Goal: Transaction & Acquisition: Purchase product/service

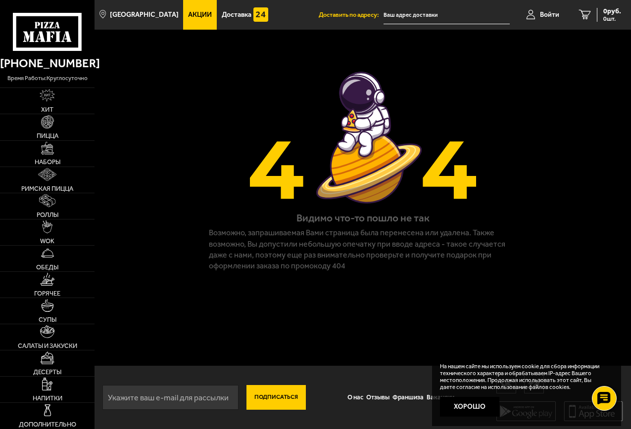
click at [189, 12] on span "Акции" at bounding box center [200, 14] width 24 height 7
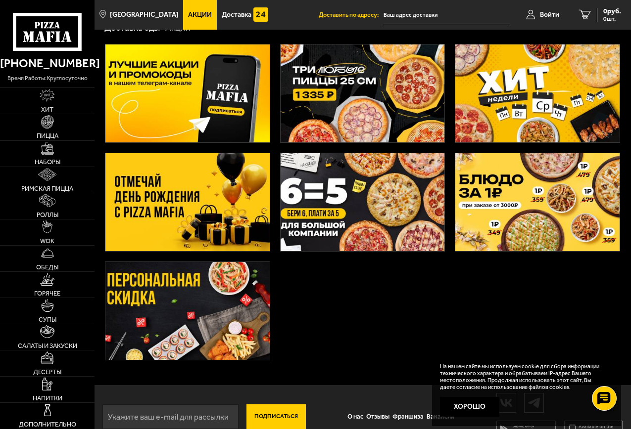
scroll to position [49, 0]
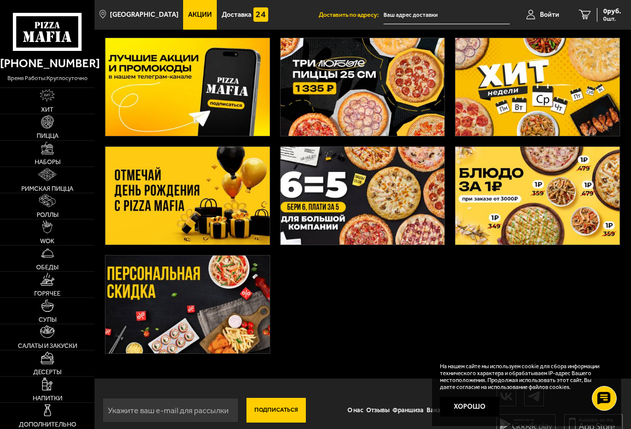
click at [360, 93] on img at bounding box center [362, 87] width 164 height 98
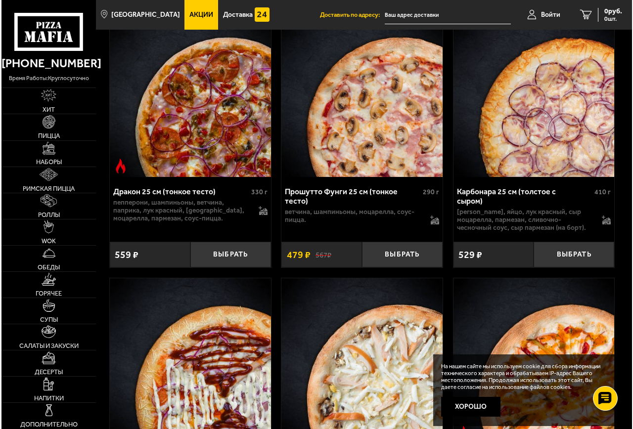
scroll to position [2788, 0]
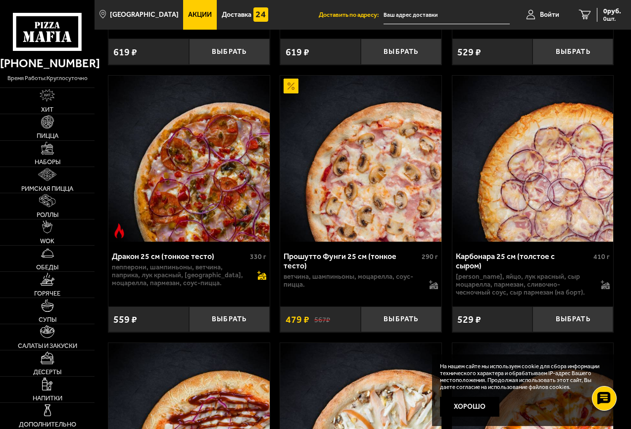
click at [262, 274] on icon at bounding box center [261, 275] width 9 height 9
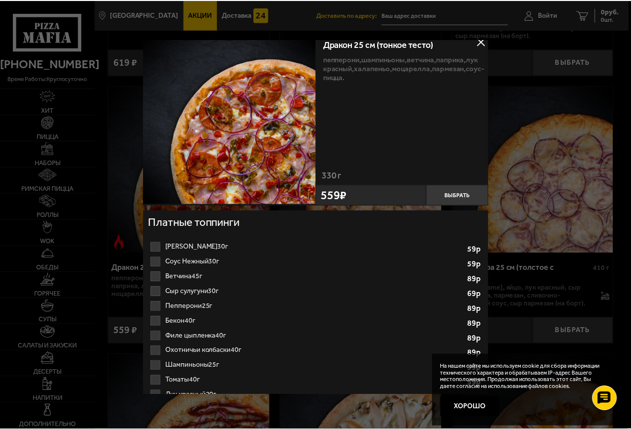
scroll to position [0, 0]
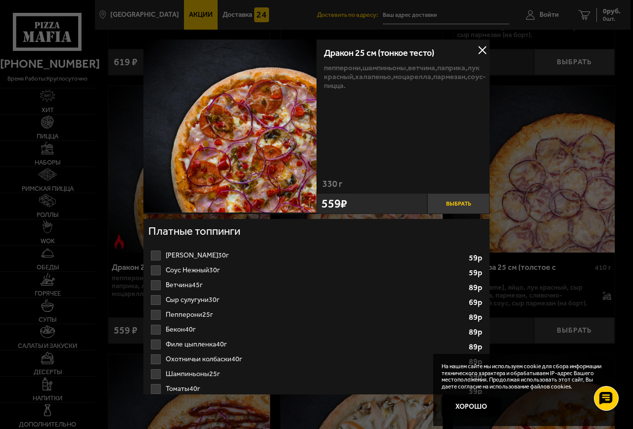
click at [455, 208] on button "Выбрать" at bounding box center [458, 203] width 62 height 21
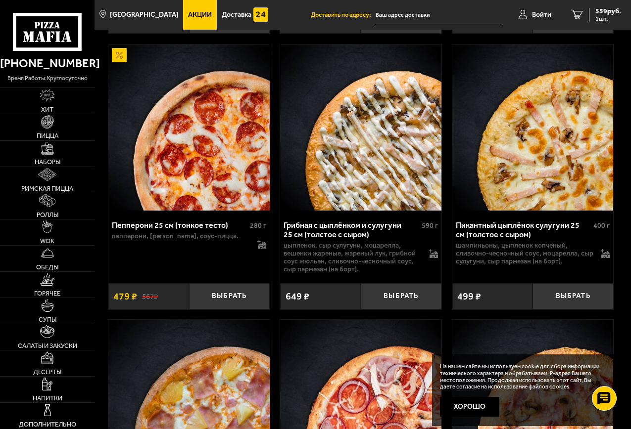
scroll to position [1453, 0]
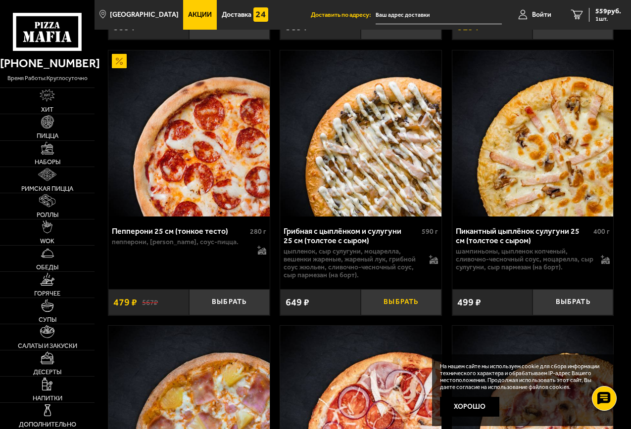
click at [405, 303] on button "Выбрать" at bounding box center [401, 302] width 81 height 26
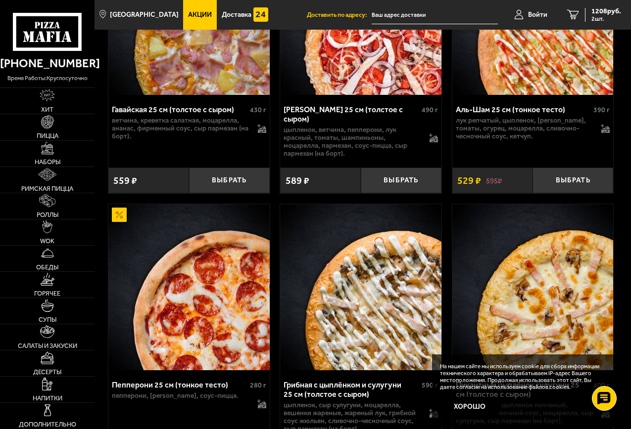
scroll to position [1304, 0]
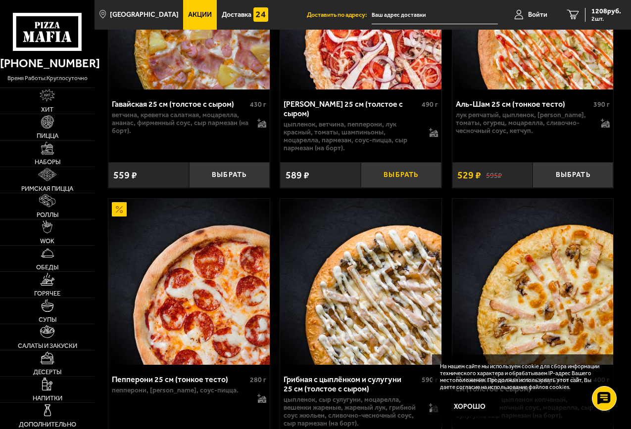
click at [402, 182] on button "Выбрать" at bounding box center [401, 175] width 81 height 26
click at [373, 180] on button "−" at bounding box center [374, 175] width 27 height 26
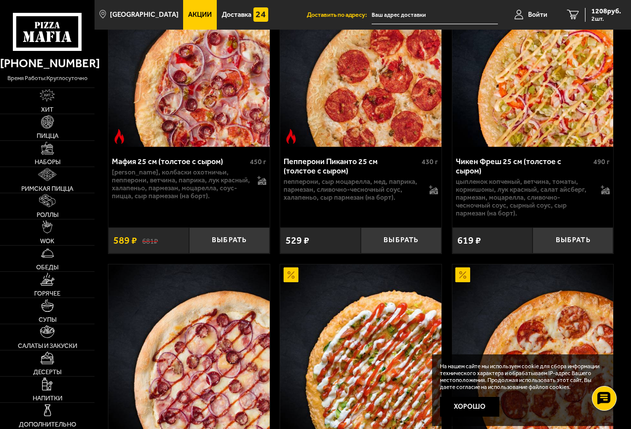
scroll to position [414, 0]
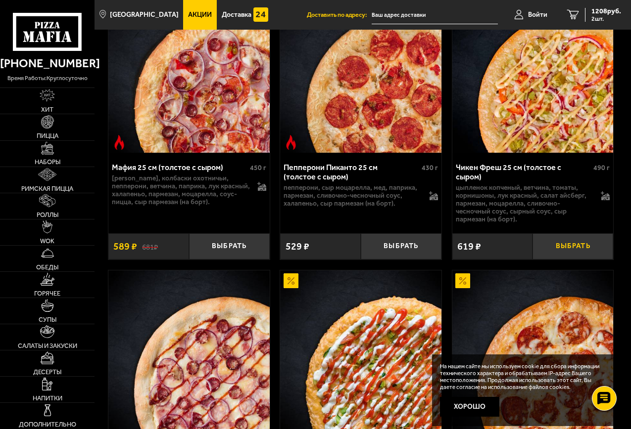
click at [590, 258] on button "Выбрать" at bounding box center [572, 246] width 81 height 26
click at [595, 11] on span "1335 руб." at bounding box center [606, 11] width 30 height 7
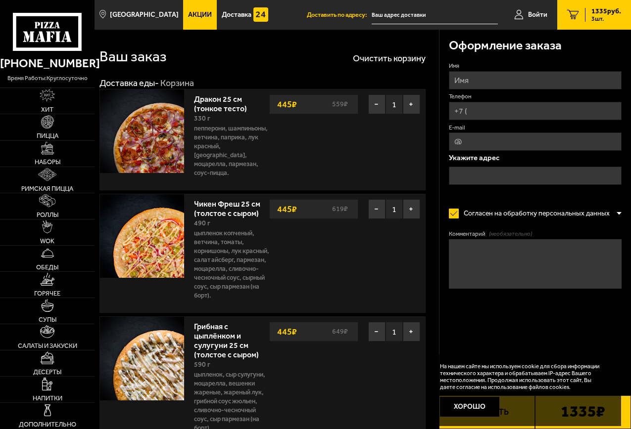
click at [482, 80] on input "Имя" at bounding box center [535, 80] width 173 height 18
type input "Максим"
click at [505, 112] on input "Телефон" at bounding box center [535, 111] width 173 height 18
click at [486, 112] on input "Телефон" at bounding box center [535, 111] width 173 height 18
type input "+7 (963) 322-52-31"
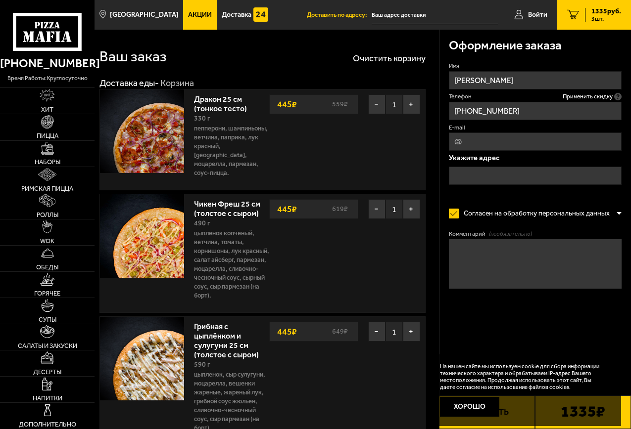
click at [526, 145] on input "E-mail" at bounding box center [535, 142] width 173 height 18
type input "makarovma2006@gmail.com"
click at [514, 180] on input "text" at bounding box center [535, 176] width 173 height 18
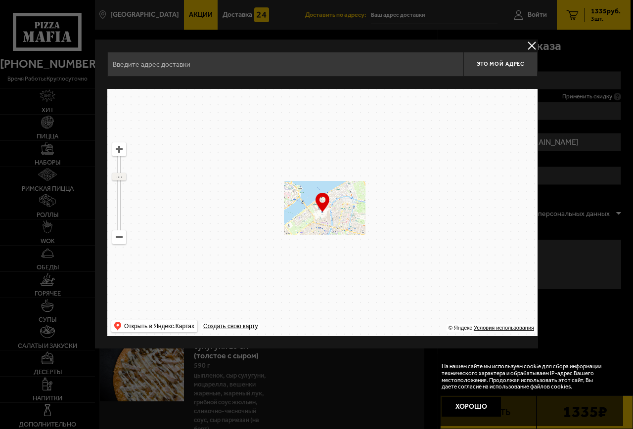
drag, startPoint x: 121, startPoint y: 169, endPoint x: 127, endPoint y: 175, distance: 8.4
click at [121, 177] on ymaps at bounding box center [119, 177] width 13 height 6
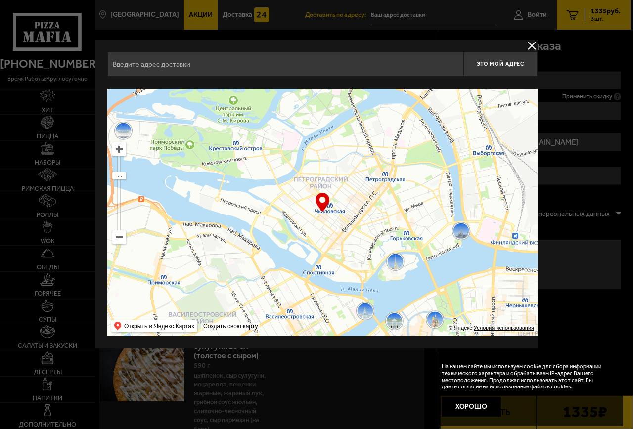
drag, startPoint x: 278, startPoint y: 171, endPoint x: 346, endPoint y: 234, distance: 92.7
click at [352, 288] on ymaps at bounding box center [322, 212] width 430 height 247
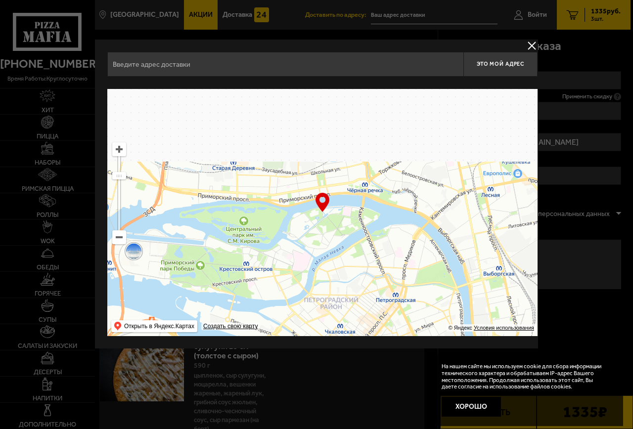
drag, startPoint x: 299, startPoint y: 152, endPoint x: 295, endPoint y: 203, distance: 51.1
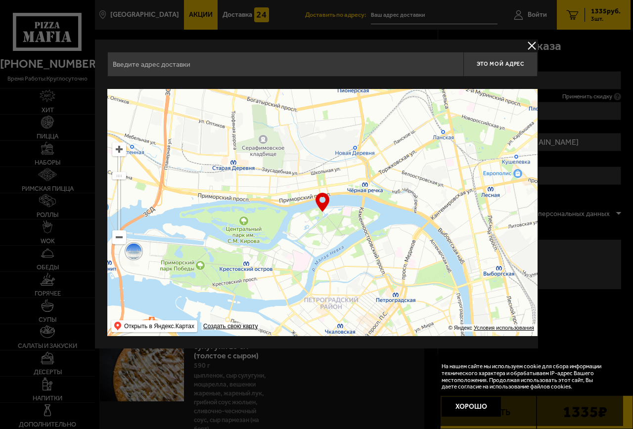
click at [293, 238] on ymaps at bounding box center [322, 212] width 430 height 247
type input "Барочная улица, 6"
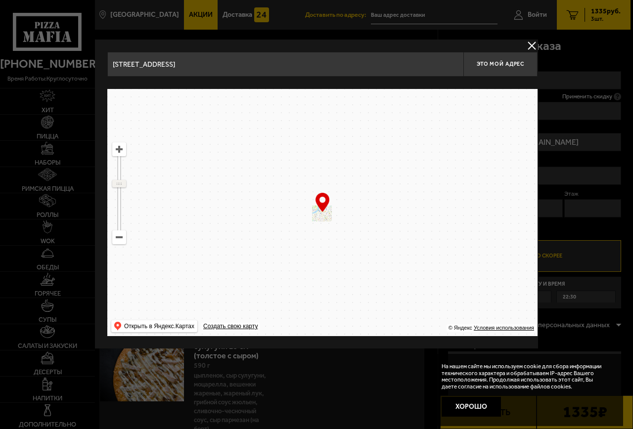
drag, startPoint x: 120, startPoint y: 163, endPoint x: 122, endPoint y: 184, distance: 20.4
click at [122, 185] on ymaps at bounding box center [119, 184] width 13 height 6
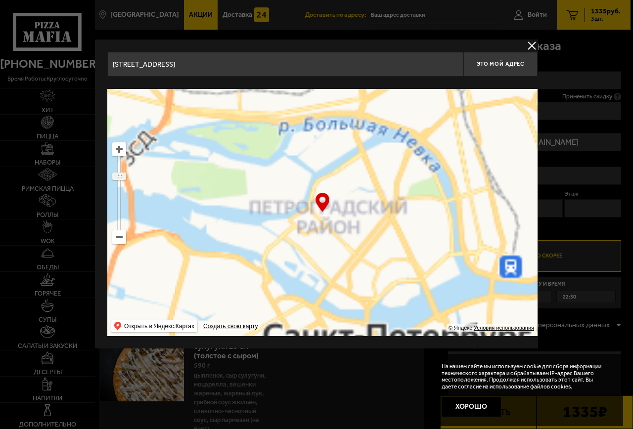
drag, startPoint x: 120, startPoint y: 184, endPoint x: 120, endPoint y: 176, distance: 7.9
click at [120, 176] on ymaps at bounding box center [119, 176] width 13 height 6
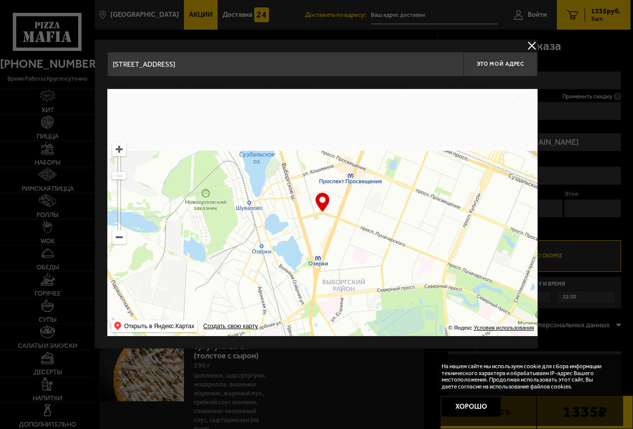
drag, startPoint x: 419, startPoint y: 165, endPoint x: 283, endPoint y: 307, distance: 195.9
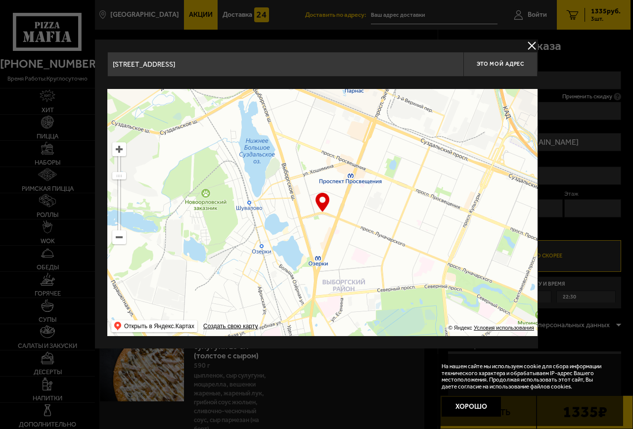
click at [283, 307] on ymaps at bounding box center [322, 212] width 430 height 247
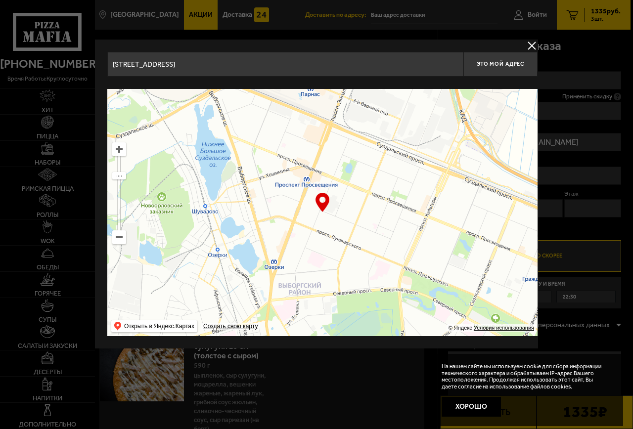
type input "улица Есенина, 19"
drag, startPoint x: 352, startPoint y: 219, endPoint x: 355, endPoint y: 206, distance: 13.2
click at [356, 206] on ymaps at bounding box center [322, 212] width 430 height 247
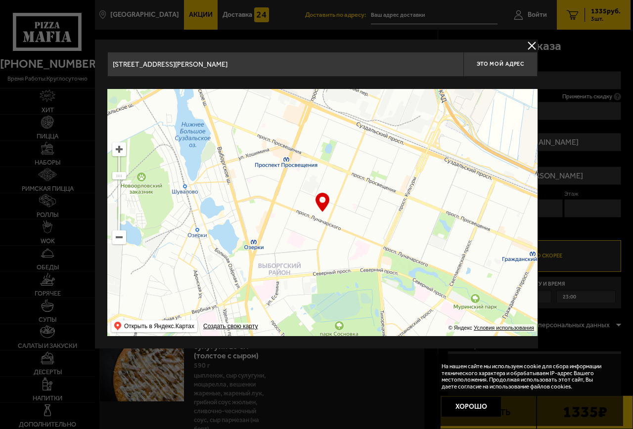
type input "проспект Луначарского, 62к2"
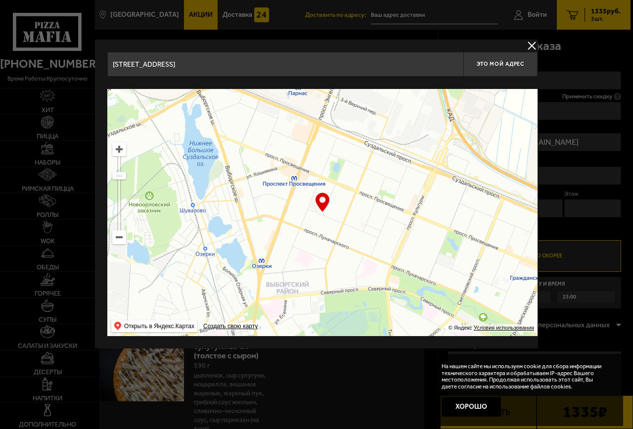
drag, startPoint x: 359, startPoint y: 189, endPoint x: 368, endPoint y: 206, distance: 18.6
click at [368, 206] on ymaps at bounding box center [322, 212] width 430 height 247
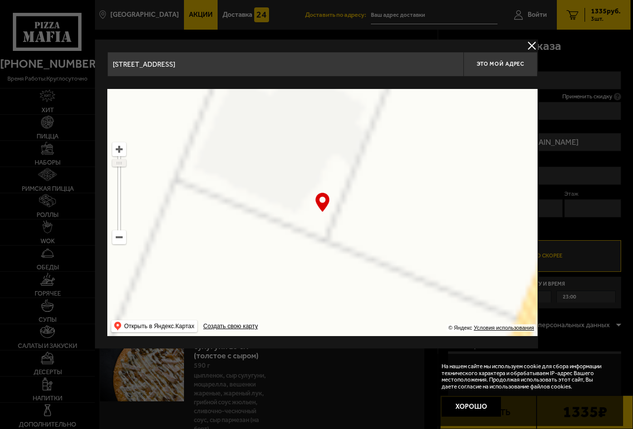
drag, startPoint x: 119, startPoint y: 176, endPoint x: 122, endPoint y: 163, distance: 13.6
click at [122, 163] on ymaps at bounding box center [119, 163] width 13 height 6
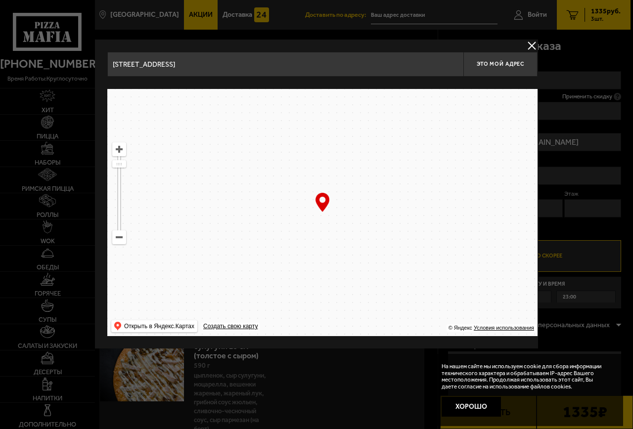
type input "проспект Художников, 20к1"
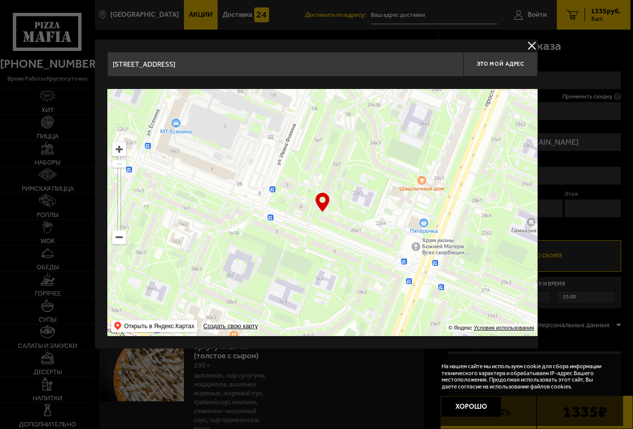
type input "проспект Художников, 20к1"
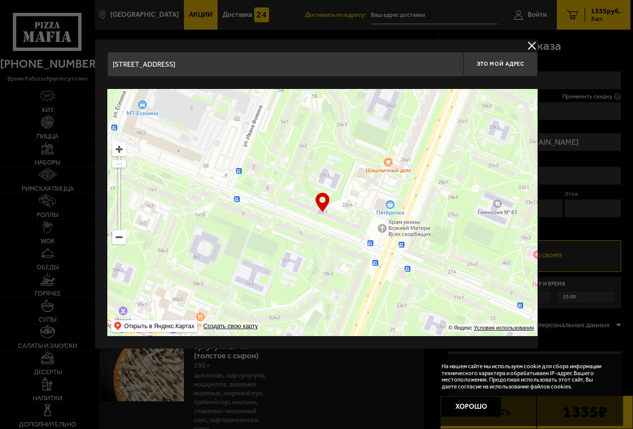
drag, startPoint x: 390, startPoint y: 161, endPoint x: 292, endPoint y: 117, distance: 108.0
click at [292, 117] on ymaps at bounding box center [322, 212] width 430 height 247
click at [318, 217] on ymaps at bounding box center [322, 212] width 430 height 247
click at [323, 214] on ymaps at bounding box center [322, 212] width 430 height 247
click at [334, 225] on ymaps at bounding box center [322, 212] width 430 height 247
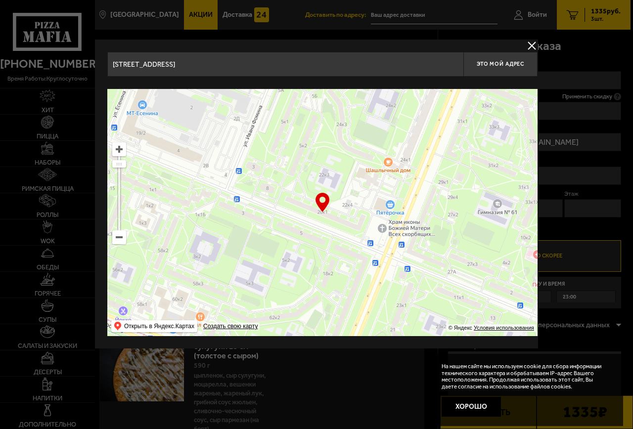
click at [325, 215] on ymaps at bounding box center [322, 212] width 430 height 247
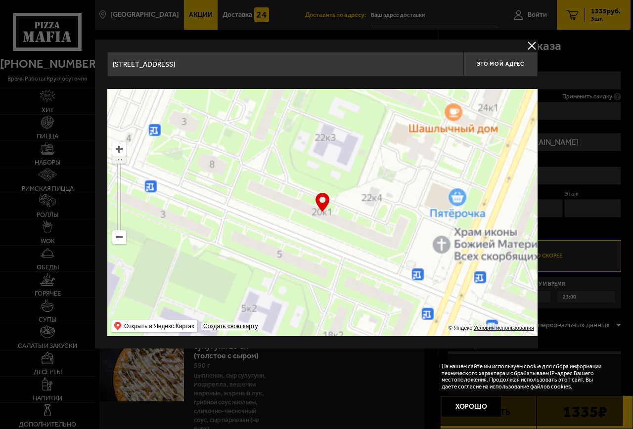
drag, startPoint x: 123, startPoint y: 161, endPoint x: 133, endPoint y: 149, distance: 14.8
click at [128, 147] on ymaps "… © Яндекс Условия использования Открыть в Яндекс.Картах Создать свою карту" at bounding box center [322, 212] width 430 height 247
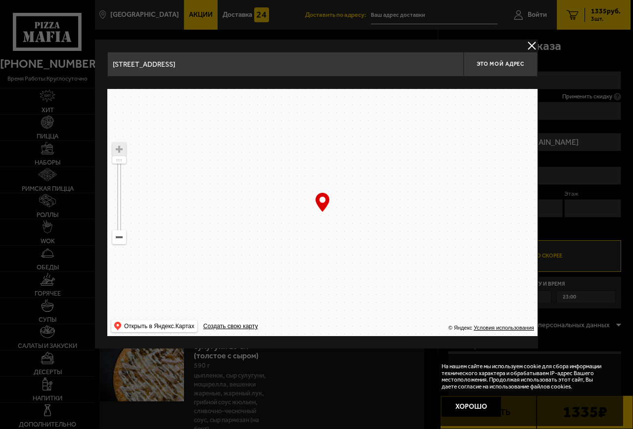
drag, startPoint x: 362, startPoint y: 217, endPoint x: 361, endPoint y: 224, distance: 6.6
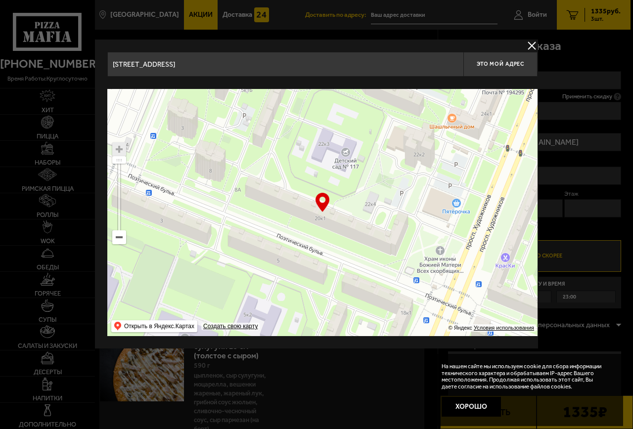
click at [361, 224] on ymaps at bounding box center [322, 212] width 430 height 247
click at [317, 215] on ymaps at bounding box center [322, 212] width 430 height 247
click at [321, 217] on ymaps at bounding box center [322, 212] width 430 height 247
click at [321, 218] on ymaps at bounding box center [322, 212] width 430 height 247
click at [322, 218] on ymaps at bounding box center [322, 212] width 430 height 247
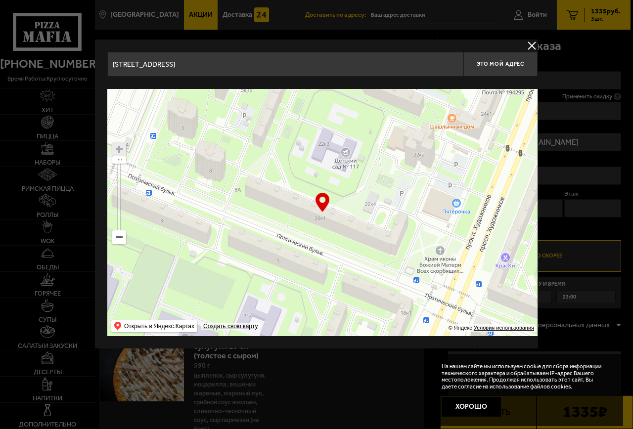
click at [322, 218] on ymaps at bounding box center [322, 212] width 430 height 247
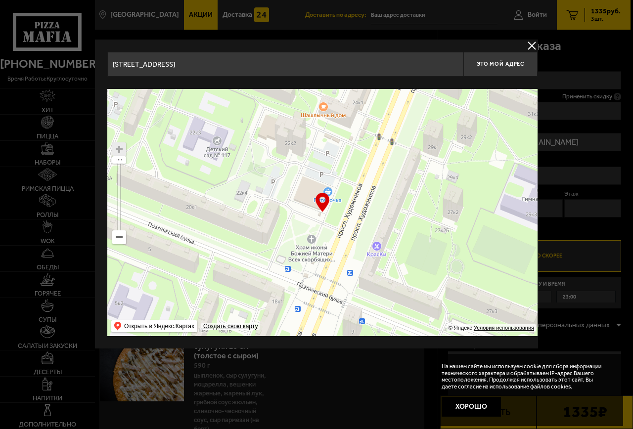
drag, startPoint x: 427, startPoint y: 244, endPoint x: 299, endPoint y: 233, distance: 129.1
click at [299, 233] on ymaps at bounding box center [322, 212] width 430 height 247
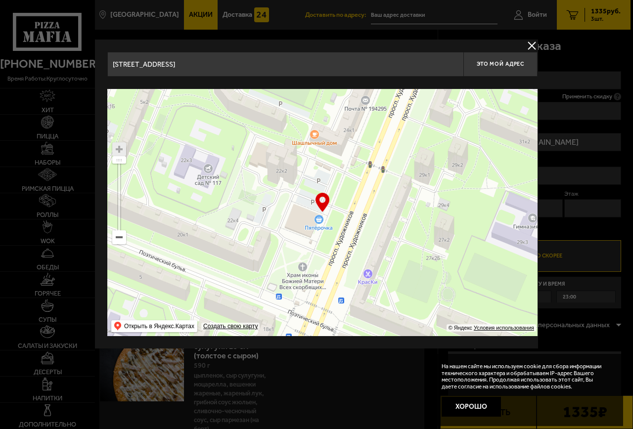
drag, startPoint x: 269, startPoint y: 228, endPoint x: 294, endPoint y: 234, distance: 25.6
click at [299, 235] on ymaps at bounding box center [322, 212] width 430 height 247
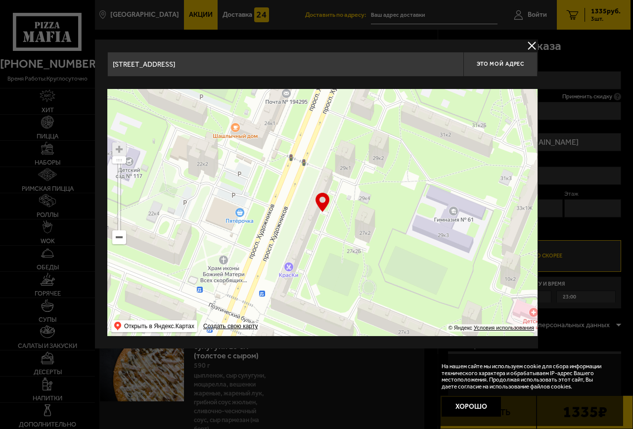
type input "проспект Художников, 27к1"
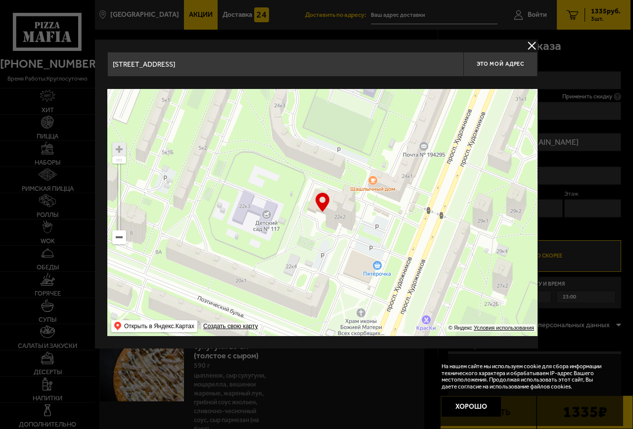
type input "проспект Художников, 22к2"
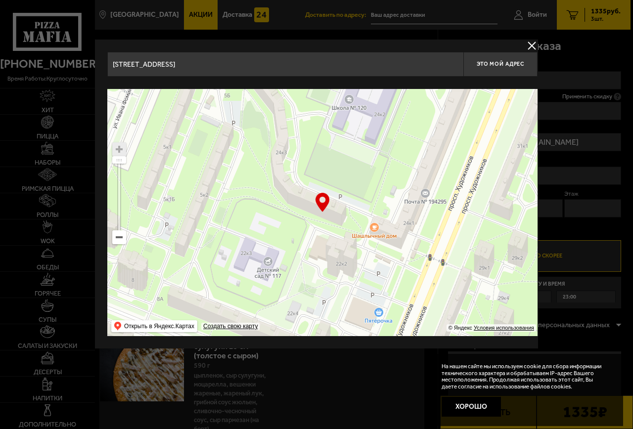
click at [402, 317] on ymaps "… © Яндекс Условия использования Открыть в Яндекс.Картах Создать свою карту" at bounding box center [322, 212] width 430 height 247
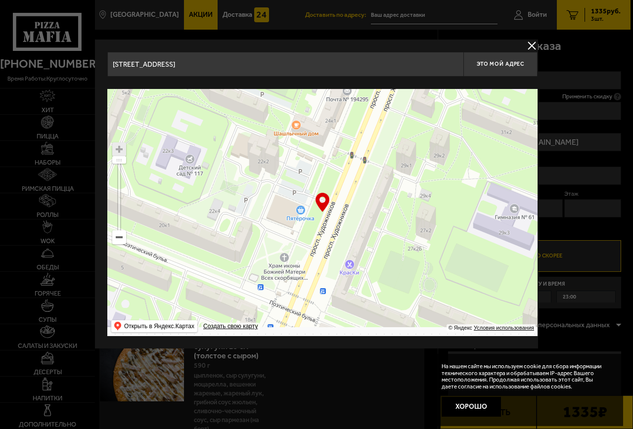
type input "проспект Художников, 24к3"
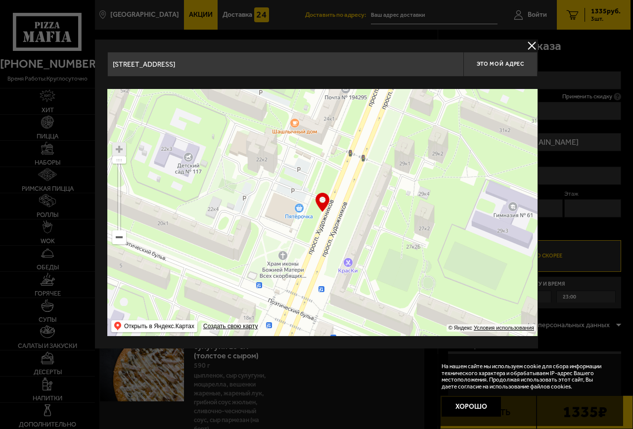
click at [124, 182] on ymaps at bounding box center [119, 193] width 14 height 102
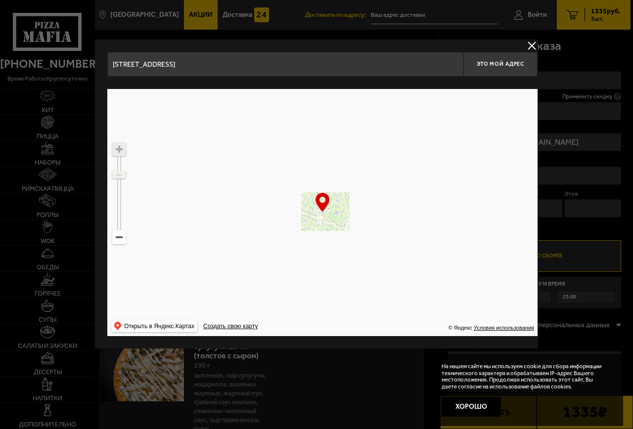
drag, startPoint x: 119, startPoint y: 161, endPoint x: 120, endPoint y: 175, distance: 13.9
click at [120, 175] on ymaps at bounding box center [119, 175] width 13 height 6
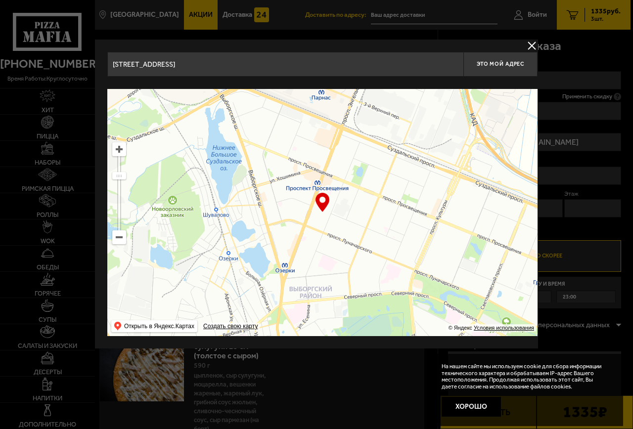
drag, startPoint x: 296, startPoint y: 172, endPoint x: 340, endPoint y: 182, distance: 44.6
click at [340, 182] on ymaps at bounding box center [322, 212] width 430 height 247
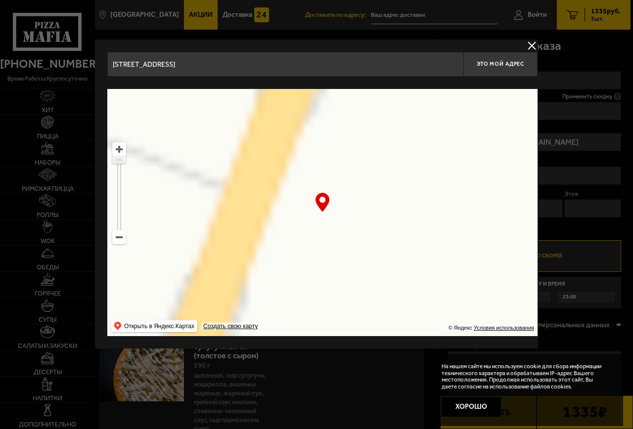
drag, startPoint x: 121, startPoint y: 178, endPoint x: 123, endPoint y: 141, distance: 36.2
click at [123, 141] on ymaps "… © Яндекс Условия использования Открыть в Яндекс.Картах Создать свою карту" at bounding box center [322, 212] width 430 height 247
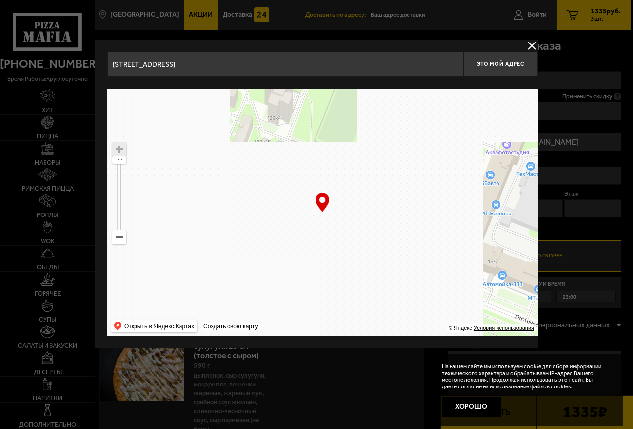
type input "улица Есенина, 22к3"
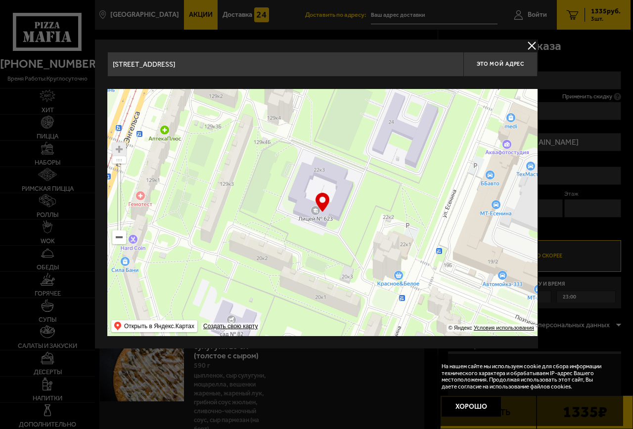
type input "улица Есенина, 22к3"
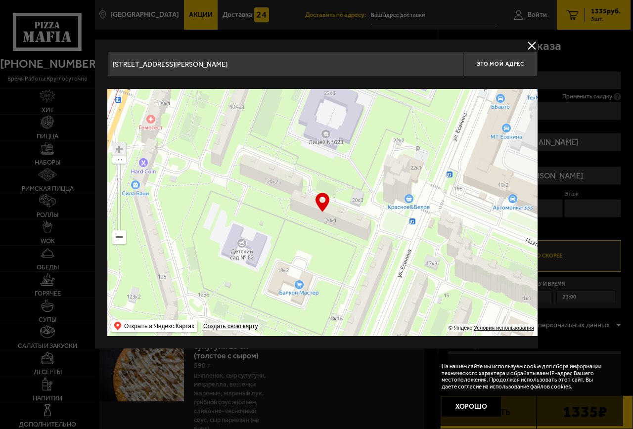
drag, startPoint x: 413, startPoint y: 231, endPoint x: 283, endPoint y: 107, distance: 178.8
click at [284, 106] on ymaps at bounding box center [322, 212] width 430 height 247
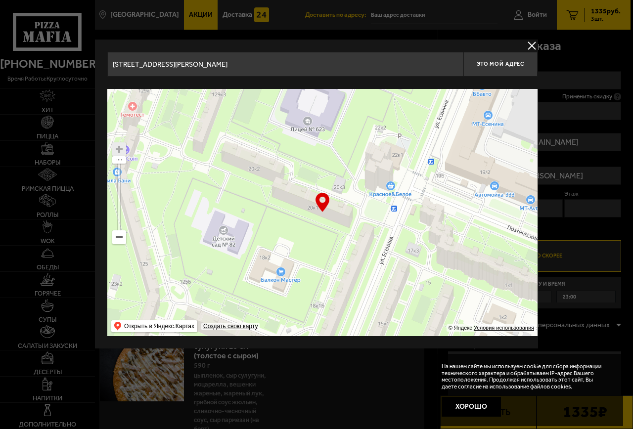
type input "[STREET_ADDRESS][PERSON_NAME]"
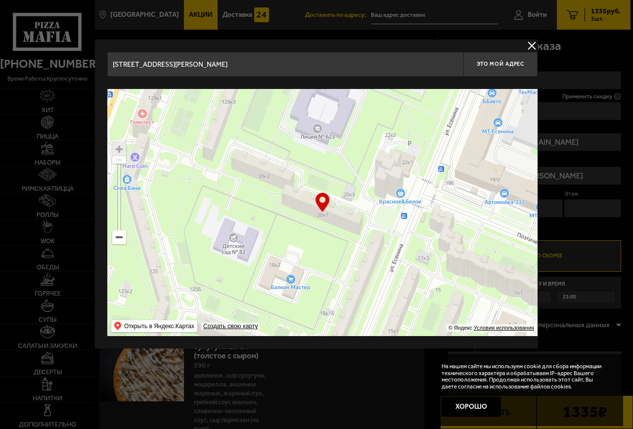
drag, startPoint x: 348, startPoint y: 214, endPoint x: 359, endPoint y: 220, distance: 12.8
click at [360, 221] on ymaps at bounding box center [322, 212] width 430 height 247
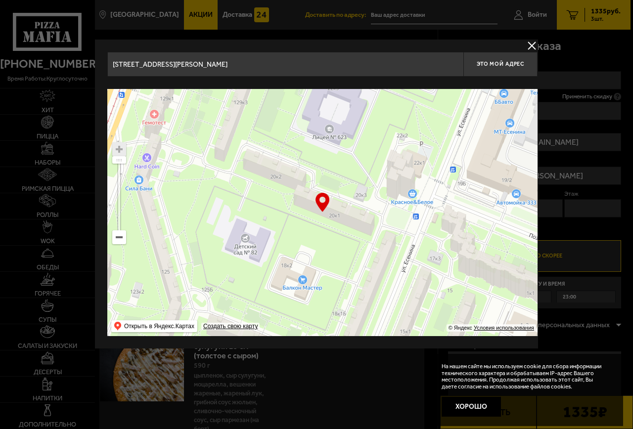
drag, startPoint x: 369, startPoint y: 204, endPoint x: 363, endPoint y: 205, distance: 6.1
click at [363, 205] on ymaps at bounding box center [322, 212] width 430 height 247
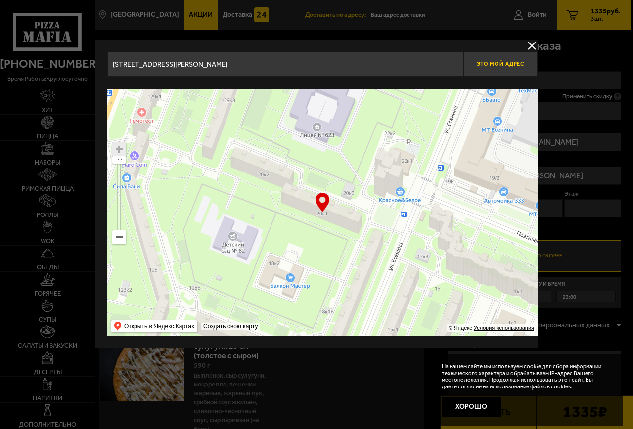
click at [491, 67] on span "Это мой адрес" at bounding box center [500, 64] width 47 height 6
type input "[STREET_ADDRESS][PERSON_NAME]"
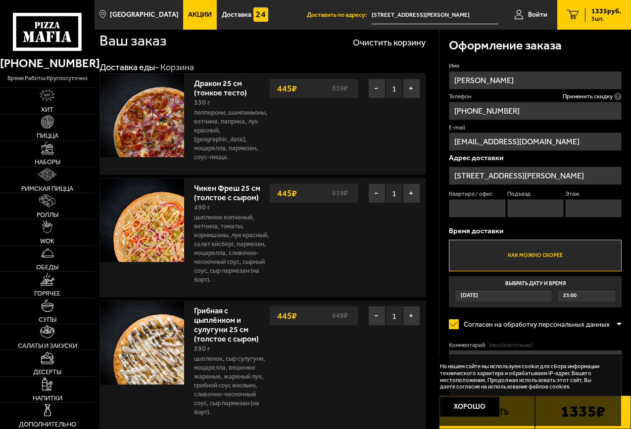
scroll to position [49, 0]
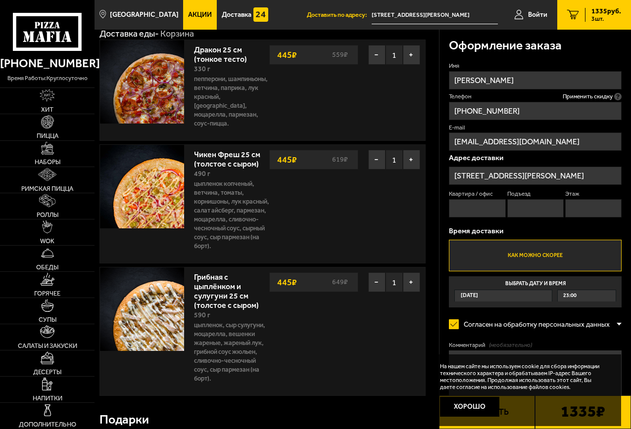
click at [580, 297] on div "23:00" at bounding box center [586, 295] width 58 height 11
click at [0, 0] on input "Выбрать дату и время Сегодня 23:00" at bounding box center [0, 0] width 0 height 0
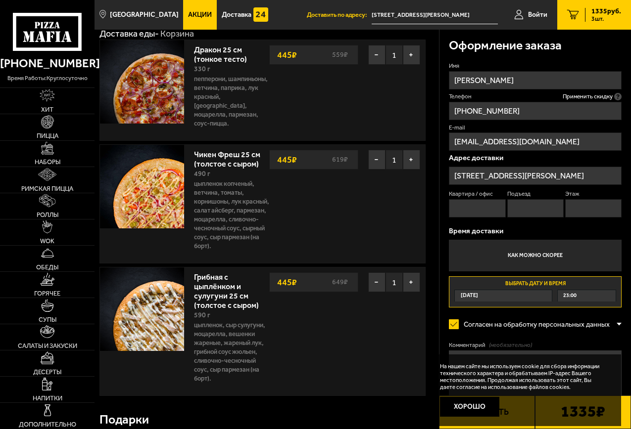
click at [576, 297] on div "23:00" at bounding box center [586, 295] width 58 height 11
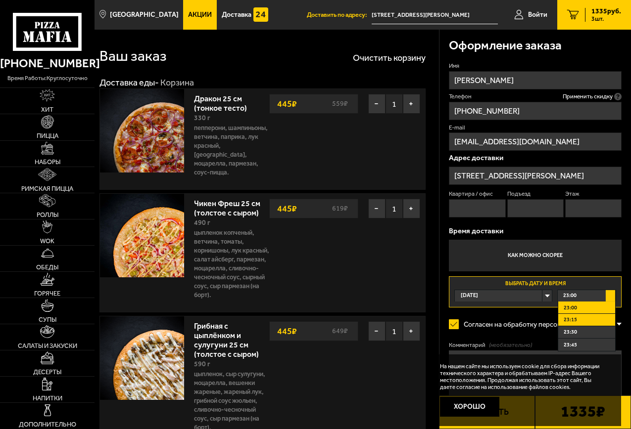
scroll to position [0, 0]
click at [589, 297] on div "23:00" at bounding box center [586, 295] width 58 height 11
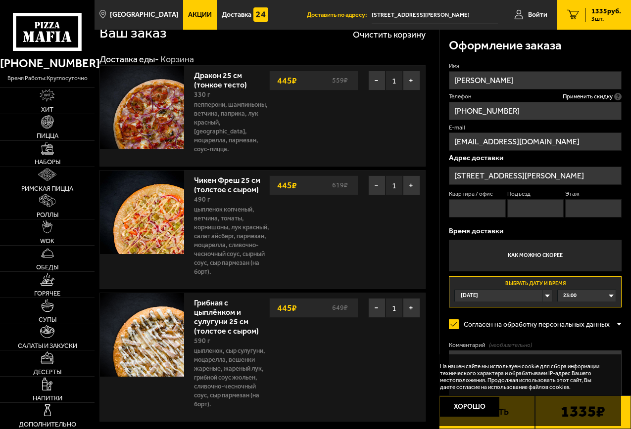
scroll to position [49, 0]
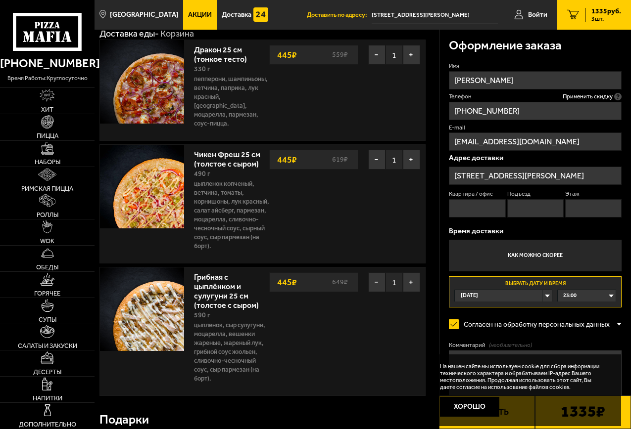
click at [471, 402] on button "Хорошо" at bounding box center [469, 407] width 59 height 20
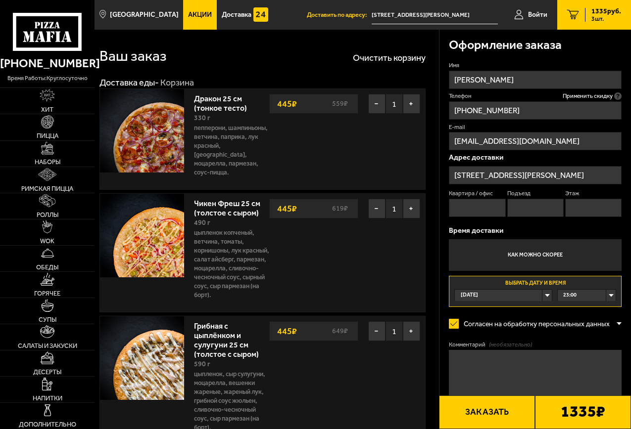
scroll to position [0, 0]
click at [470, 212] on input "Квартира / офис" at bounding box center [477, 208] width 56 height 18
type input "91"
click at [548, 209] on input "Подъезд" at bounding box center [535, 208] width 56 height 18
type input "3"
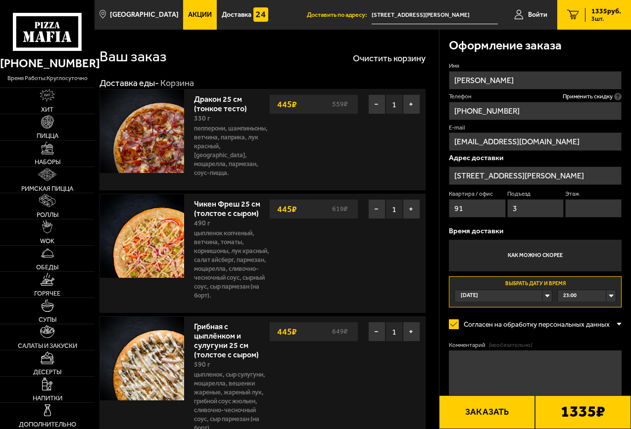
click at [609, 204] on input "Этаж" at bounding box center [593, 208] width 56 height 18
type input "5"
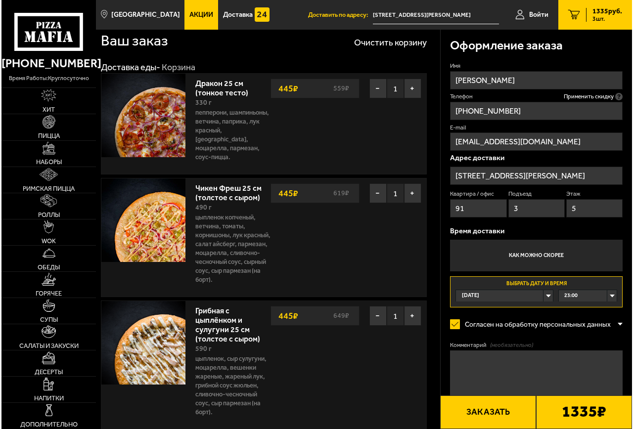
scroll to position [49, 0]
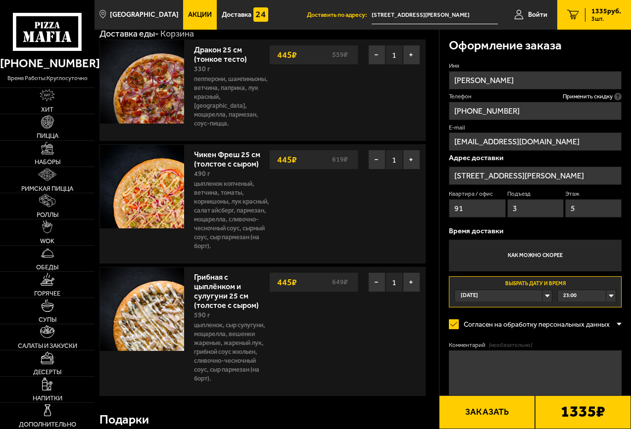
click at [553, 410] on div "1335 ₽" at bounding box center [583, 413] width 96 height 34
click at [480, 408] on button "Заказать" at bounding box center [487, 413] width 96 height 34
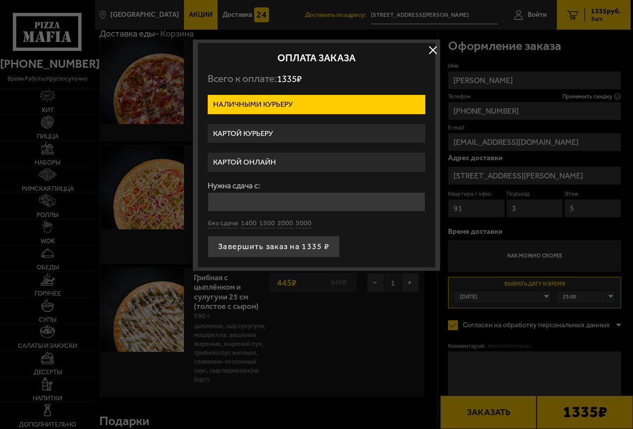
click at [275, 157] on label "Картой онлайн" at bounding box center [317, 162] width 218 height 19
click at [0, 0] on input "Картой онлайн" at bounding box center [0, 0] width 0 height 0
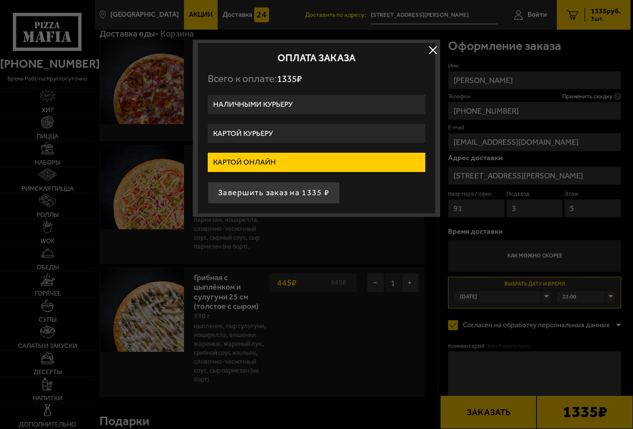
click at [277, 189] on button "Завершить заказ на 1335 ₽" at bounding box center [274, 193] width 132 height 22
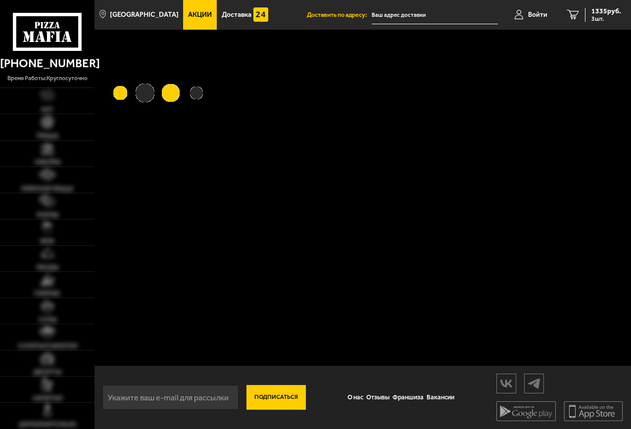
type input "[STREET_ADDRESS][PERSON_NAME]"
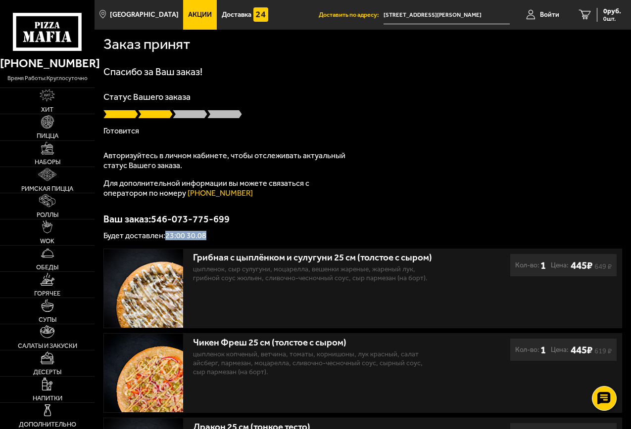
drag, startPoint x: 166, startPoint y: 237, endPoint x: 209, endPoint y: 238, distance: 43.0
click at [209, 238] on p "Будет доставлен: 23:00 30.08" at bounding box center [362, 236] width 518 height 8
click at [269, 240] on div "Заказ принят Спасибо за Ваш заказ! Статус Вашего заказа Готовится Авторизуйтесь…" at bounding box center [362, 278] width 536 height 497
click at [412, 209] on div "Спасибо за Ваш заказ! Статус Вашего заказа Готовится Авторизуйтесь в личном каб…" at bounding box center [362, 153] width 518 height 173
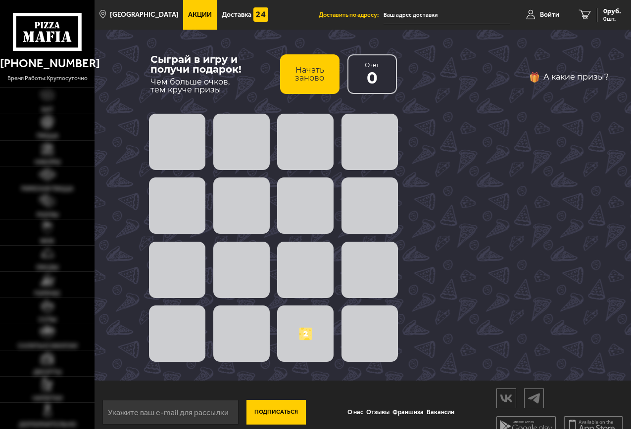
type input "[STREET_ADDRESS][PERSON_NAME]"
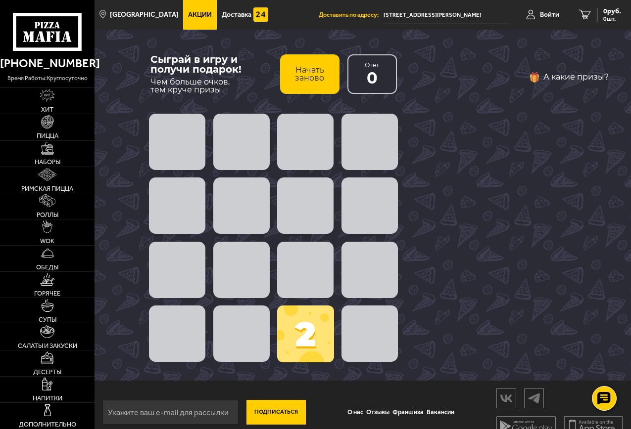
click at [304, 151] on span at bounding box center [305, 142] width 56 height 56
drag, startPoint x: 305, startPoint y: 336, endPoint x: 207, endPoint y: 333, distance: 98.0
click at [152, 350] on div "2" at bounding box center [273, 238] width 256 height 256
click at [368, 328] on span at bounding box center [369, 334] width 56 height 56
click at [313, 349] on span at bounding box center [305, 334] width 57 height 57
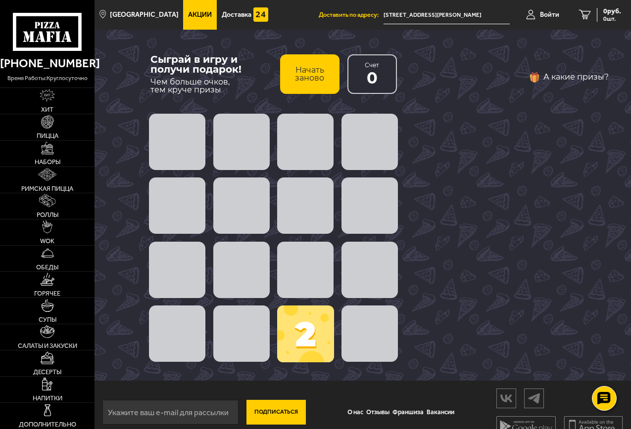
drag, startPoint x: 309, startPoint y: 249, endPoint x: 313, endPoint y: 255, distance: 7.4
click at [313, 255] on span at bounding box center [305, 270] width 56 height 56
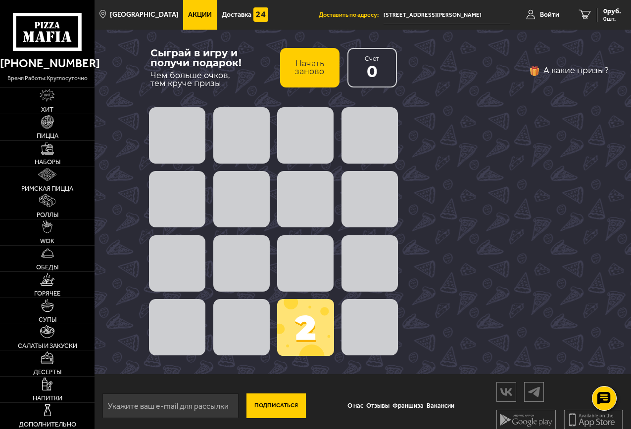
scroll to position [15, 0]
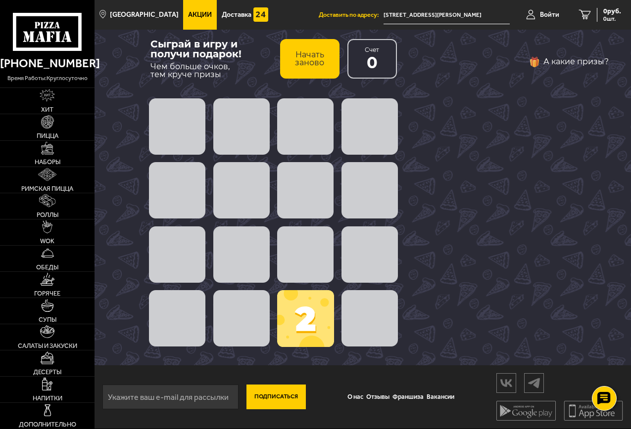
click at [296, 343] on span at bounding box center [305, 318] width 57 height 57
click at [303, 343] on span at bounding box center [305, 318] width 57 height 57
click at [306, 339] on span at bounding box center [305, 318] width 57 height 57
drag, startPoint x: 306, startPoint y: 338, endPoint x: 308, endPoint y: 333, distance: 5.3
click at [308, 337] on span at bounding box center [305, 318] width 57 height 57
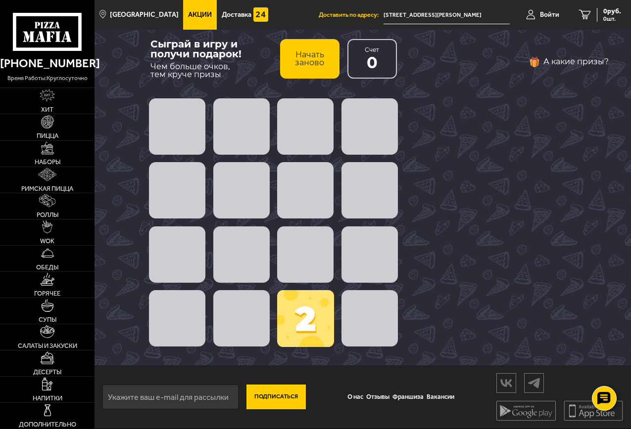
click at [306, 72] on button "Начать заново" at bounding box center [309, 59] width 59 height 40
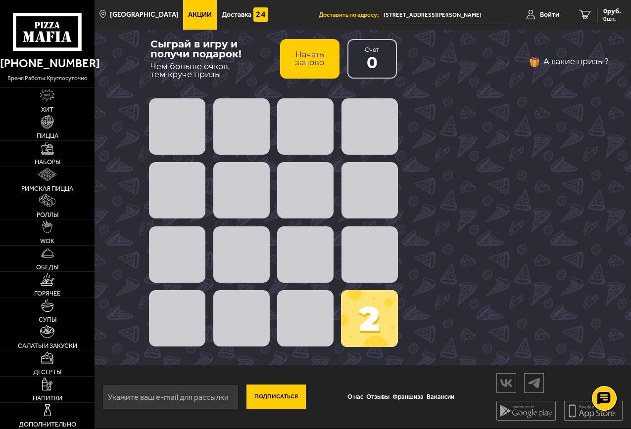
drag, startPoint x: 367, startPoint y: 332, endPoint x: 222, endPoint y: 328, distance: 144.5
click at [222, 328] on div "2" at bounding box center [273, 222] width 256 height 256
click at [381, 335] on span at bounding box center [369, 318] width 57 height 57
click at [381, 334] on span at bounding box center [369, 318] width 57 height 57
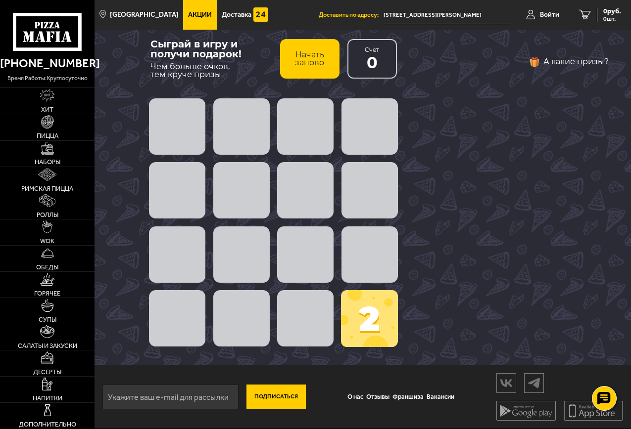
click at [351, 244] on span at bounding box center [369, 255] width 56 height 56
drag, startPoint x: 235, startPoint y: 192, endPoint x: 241, endPoint y: 192, distance: 5.5
click at [240, 195] on span at bounding box center [241, 190] width 56 height 56
drag, startPoint x: 205, startPoint y: 129, endPoint x: 193, endPoint y: 123, distance: 13.5
click at [195, 124] on div at bounding box center [273, 126] width 256 height 64
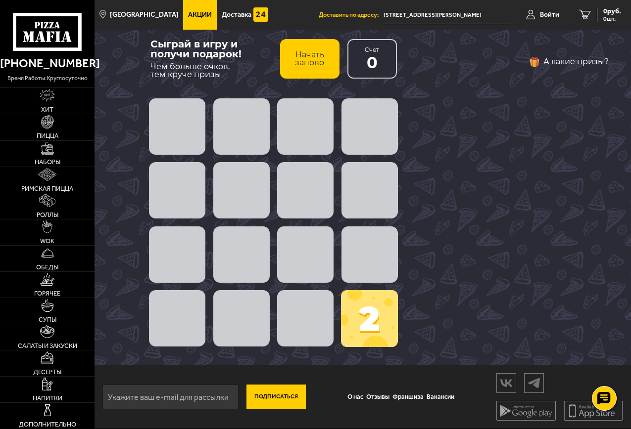
drag, startPoint x: 178, startPoint y: 112, endPoint x: 364, endPoint y: 145, distance: 188.3
click at [346, 141] on div at bounding box center [273, 126] width 256 height 64
drag, startPoint x: 318, startPoint y: 283, endPoint x: 169, endPoint y: 241, distance: 155.1
click at [85, 242] on div "(812) 333 22 22 время работы: круглосуточно Хит Пицца Наборы Римская пицца Ролл…" at bounding box center [315, 207] width 631 height 444
drag, startPoint x: 413, startPoint y: 274, endPoint x: 424, endPoint y: 296, distance: 25.2
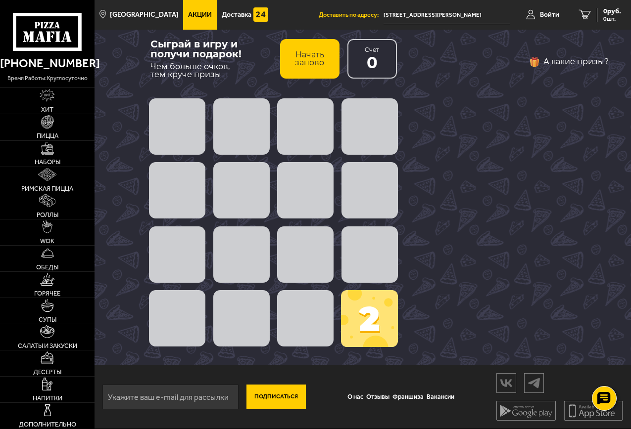
click at [507, 287] on div "Сыграй в игру и получи подарок! Чем больше очков, тем круче призы Начать заново…" at bounding box center [362, 189] width 536 height 351
drag, startPoint x: 369, startPoint y: 300, endPoint x: 289, endPoint y: 301, distance: 80.6
click at [282, 302] on div "Сыграй в игру и получи подарок! Чем больше очков, тем круче призы Начать заново…" at bounding box center [274, 189] width 286 height 351
drag, startPoint x: 415, startPoint y: 328, endPoint x: 413, endPoint y: 323, distance: 5.1
click at [415, 327] on div "Сыграй в игру и получи подарок! Чем больше очков, тем круче призы Начать заново…" at bounding box center [274, 189] width 286 height 351
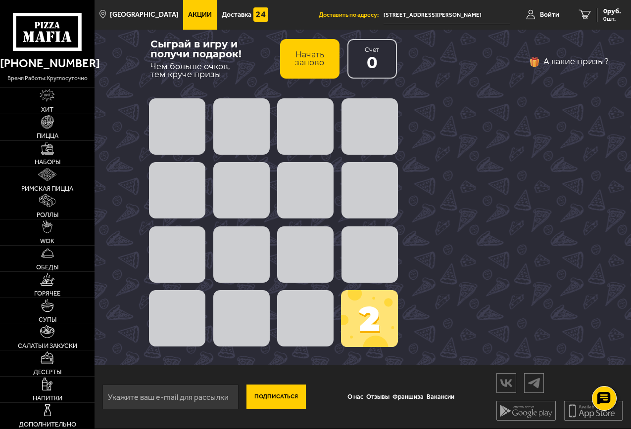
click at [312, 324] on div "Сыграй в игру и получи подарок! Чем больше очков, тем круче призы Начать заново…" at bounding box center [274, 189] width 286 height 351
drag, startPoint x: 361, startPoint y: 58, endPoint x: 375, endPoint y: 59, distance: 14.9
click at [366, 58] on div "Счет 0" at bounding box center [371, 59] width 49 height 40
drag, startPoint x: 375, startPoint y: 59, endPoint x: 346, endPoint y: 144, distance: 89.6
click at [379, 70] on div "Счет 0" at bounding box center [371, 59] width 49 height 40
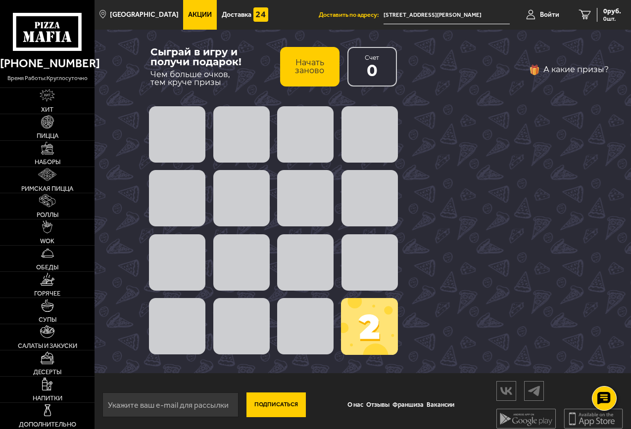
scroll to position [0, 0]
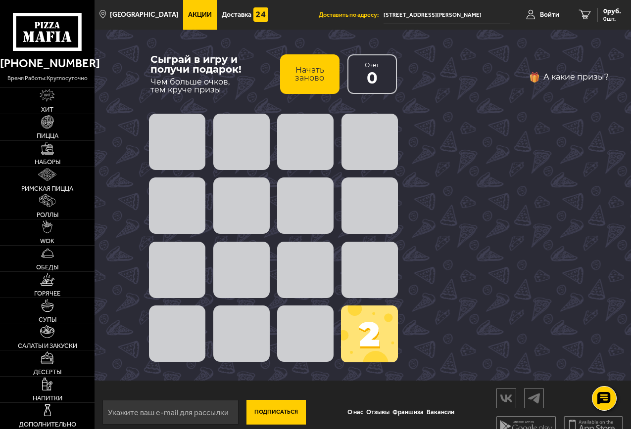
drag, startPoint x: 323, startPoint y: 171, endPoint x: 390, endPoint y: 322, distance: 165.4
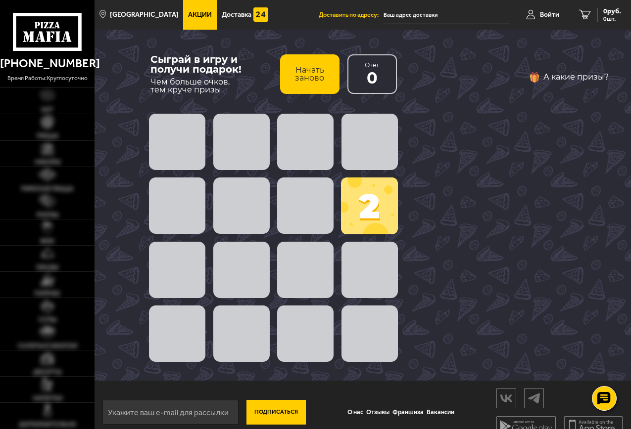
drag, startPoint x: 356, startPoint y: 324, endPoint x: 381, endPoint y: 224, distance: 103.7
click at [356, 323] on span at bounding box center [369, 334] width 56 height 56
drag, startPoint x: 384, startPoint y: 192, endPoint x: 385, endPoint y: 200, distance: 8.1
click at [385, 199] on span at bounding box center [369, 206] width 57 height 57
click at [190, 84] on span "Чем больше очков, тем круче призы" at bounding box center [211, 86] width 122 height 16
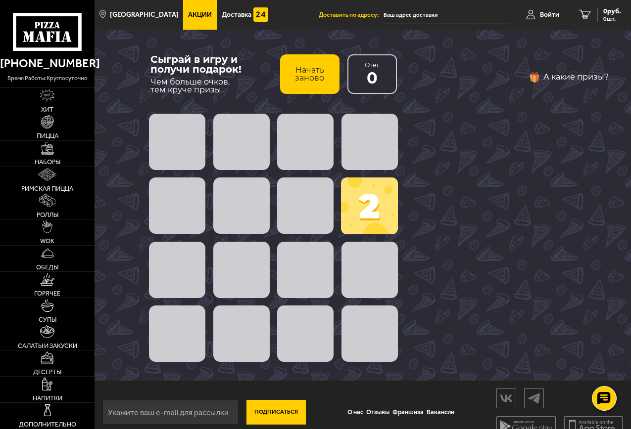
click at [553, 81] on button "А какие призы?" at bounding box center [568, 77] width 80 height 16
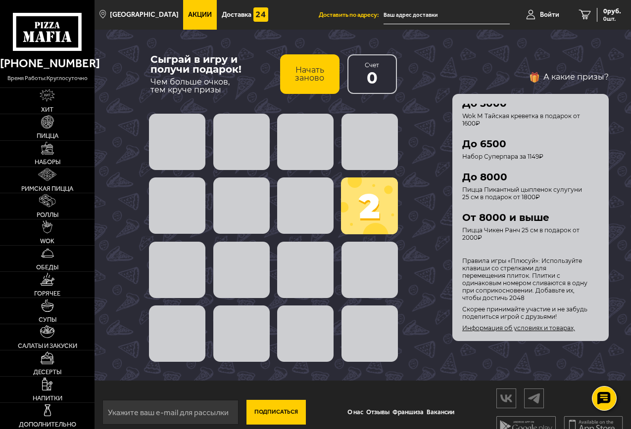
scroll to position [156, 0]
click at [595, 113] on button "закрыть" at bounding box center [597, 109] width 8 height 8
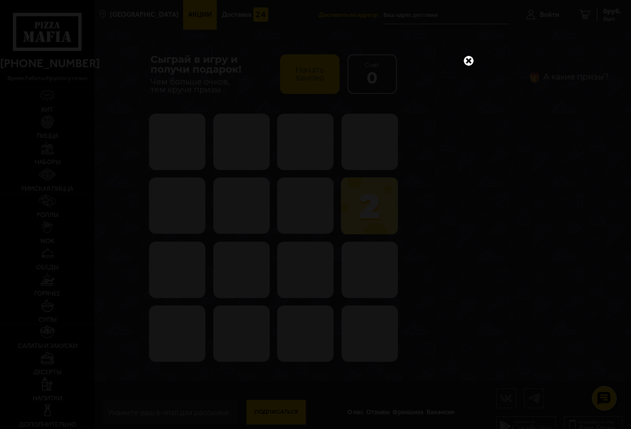
click at [466, 55] on link at bounding box center [468, 60] width 13 height 13
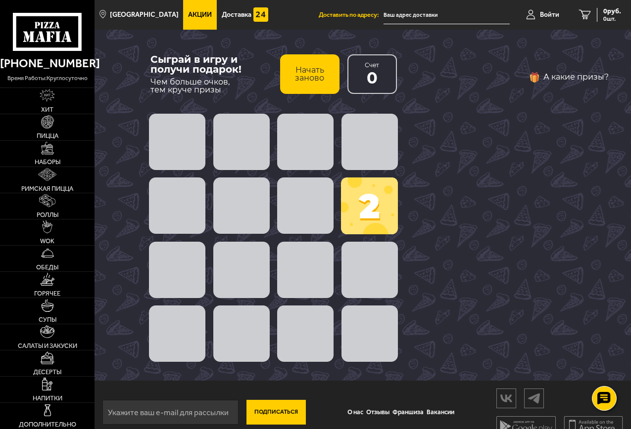
scroll to position [15, 0]
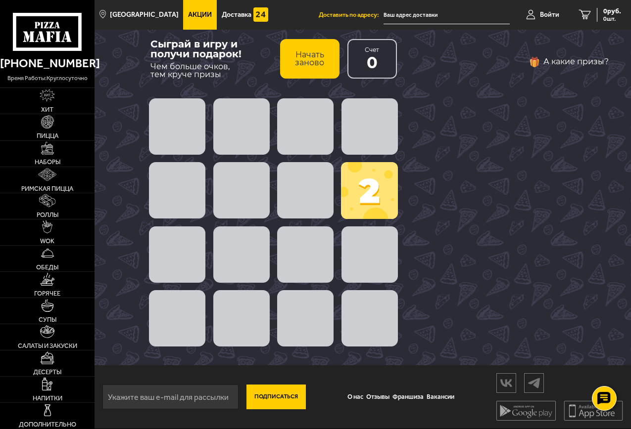
click at [466, 132] on div "А какие призы?" at bounding box center [530, 190] width 156 height 272
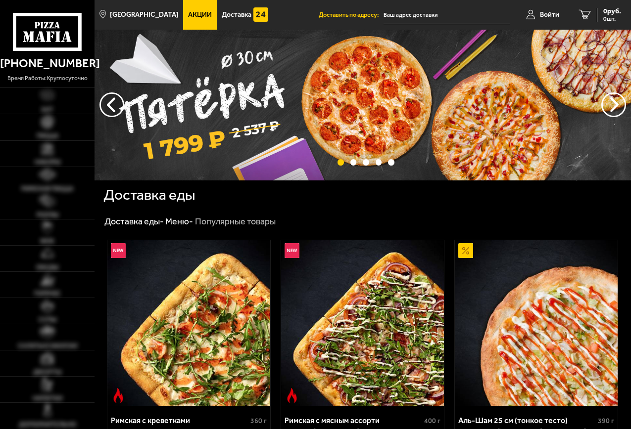
type input "[STREET_ADDRESS][PERSON_NAME]"
